Goal: Navigation & Orientation: Find specific page/section

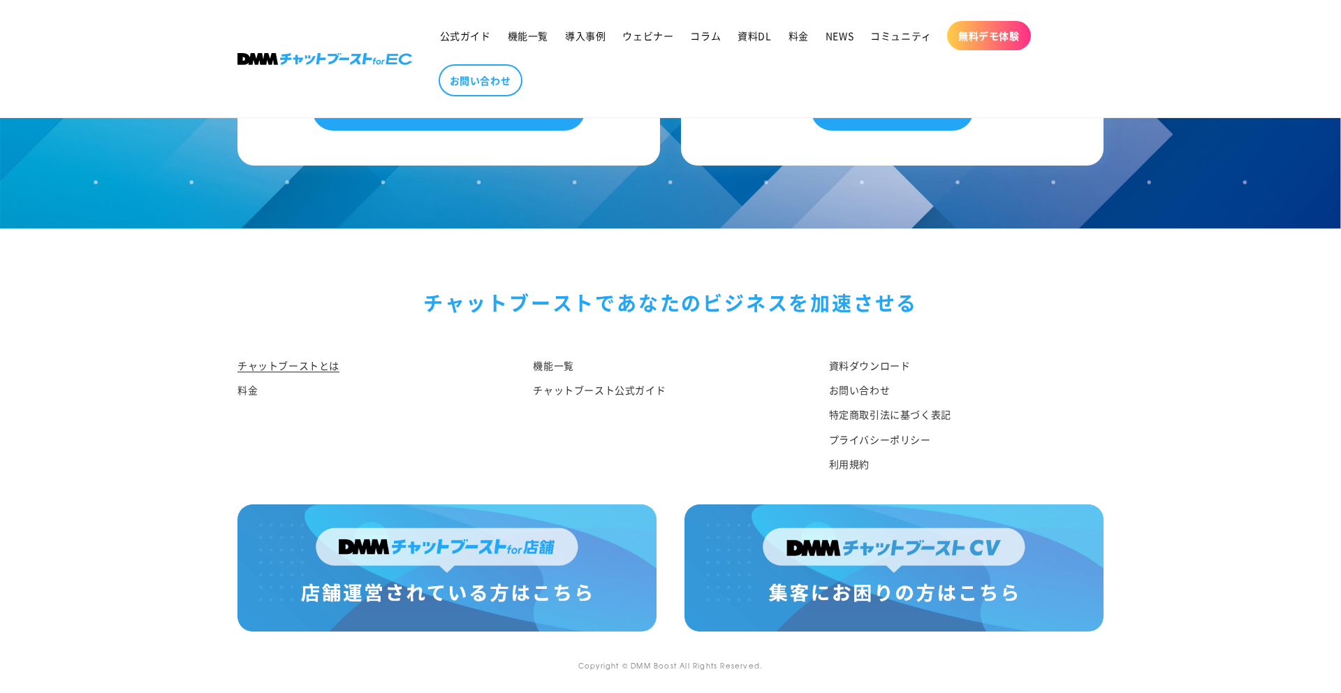
scroll to position [7208, 0]
click at [851, 359] on link "資料ダウンロード" at bounding box center [870, 367] width 82 height 21
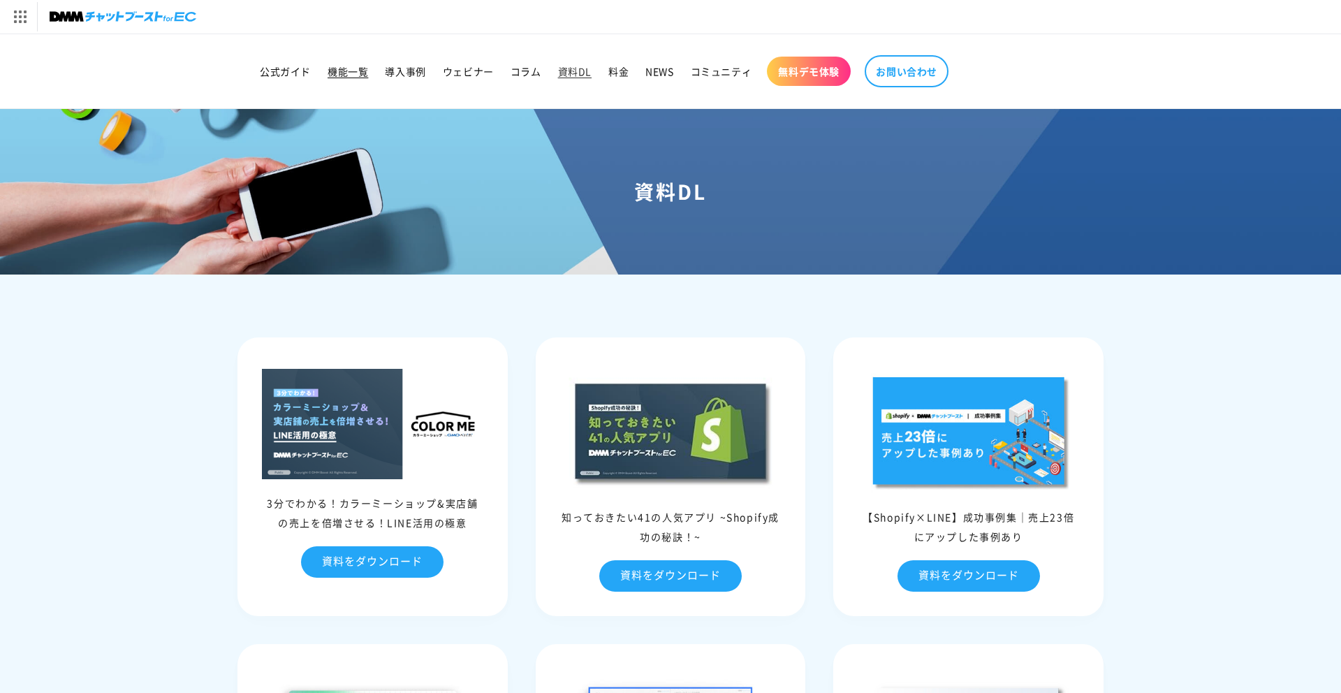
click at [350, 71] on span "機能一覧" at bounding box center [348, 71] width 41 height 13
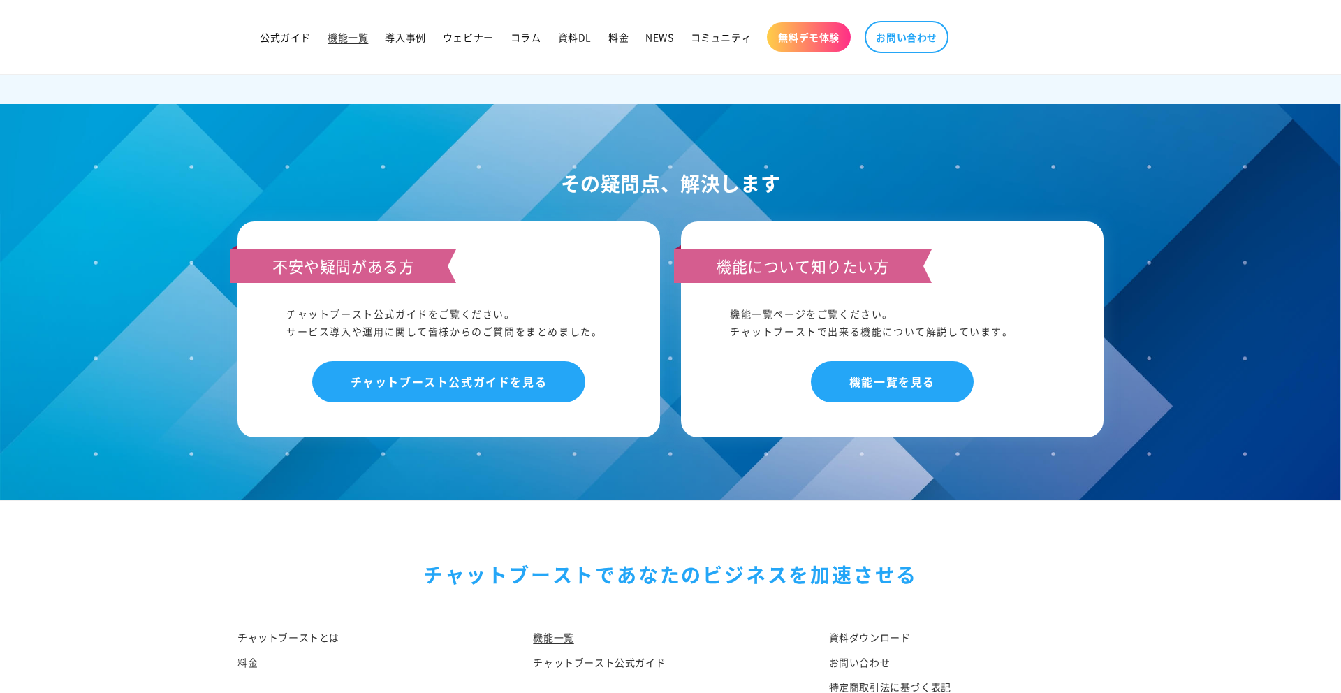
scroll to position [6547, 0]
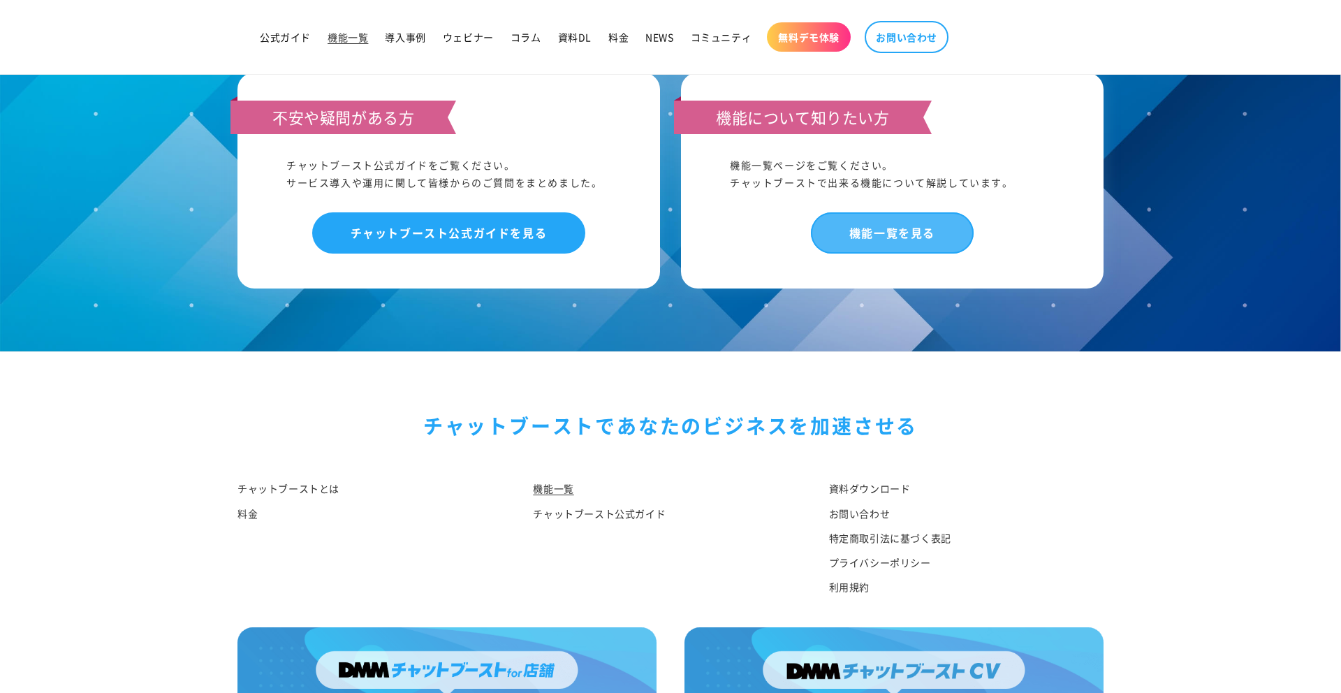
click at [928, 254] on link "機能一覧を見る" at bounding box center [892, 232] width 163 height 41
